Goal: Use online tool/utility

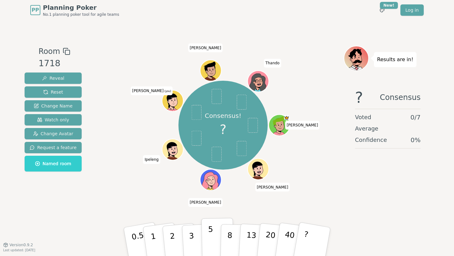
click at [212, 237] on button "5" at bounding box center [217, 242] width 32 height 48
click at [217, 228] on button "5" at bounding box center [217, 242] width 32 height 48
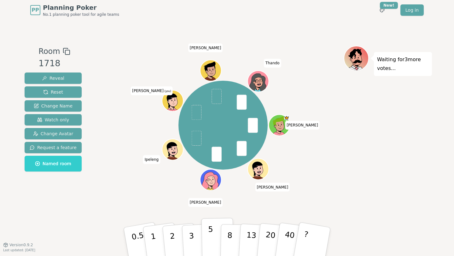
click at [209, 235] on p "5" at bounding box center [210, 242] width 5 height 34
click at [154, 241] on p "1" at bounding box center [153, 242] width 9 height 34
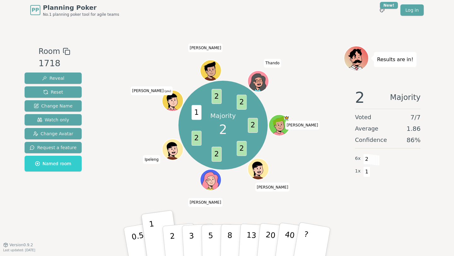
click at [84, 201] on div "Room 1718 Reveal Reset Change Name Watch only Change Avatar Request a feature N…" at bounding box center [227, 132] width 410 height 173
click at [171, 238] on p "2" at bounding box center [173, 242] width 8 height 34
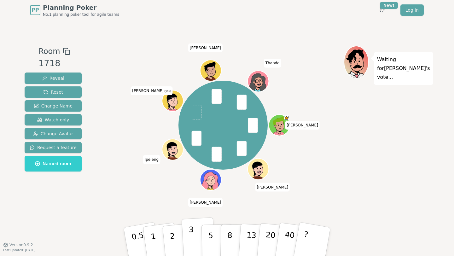
click at [188, 236] on button "3" at bounding box center [199, 241] width 34 height 49
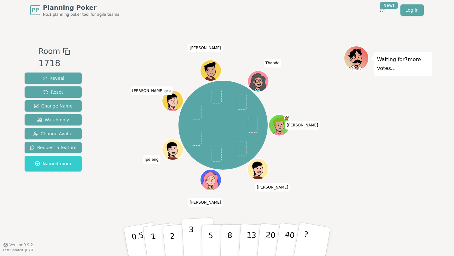
click at [194, 235] on button "3" at bounding box center [199, 241] width 34 height 49
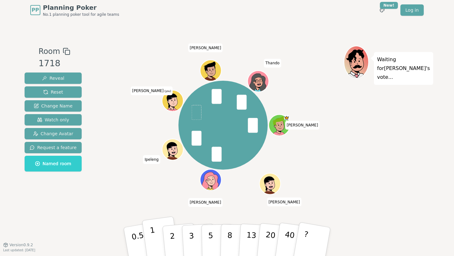
click at [151, 231] on p "1" at bounding box center [153, 242] width 9 height 34
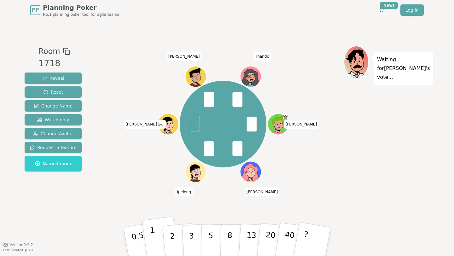
click at [159, 236] on button "1" at bounding box center [161, 241] width 38 height 51
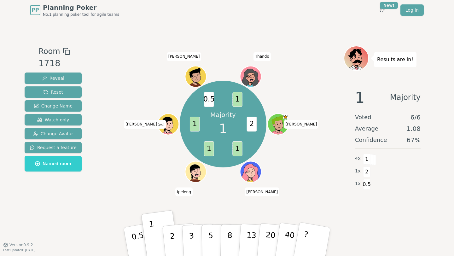
click at [303, 185] on div "Majority 1 2 1 1 1 0.5 1 [PERSON_NAME] [PERSON_NAME] (you) [PERSON_NAME]" at bounding box center [222, 124] width 241 height 134
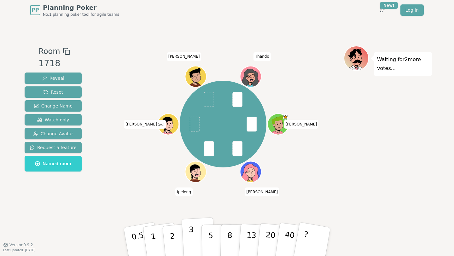
click at [190, 241] on p "3" at bounding box center [191, 242] width 7 height 34
